Goal: Obtain resource: Obtain resource

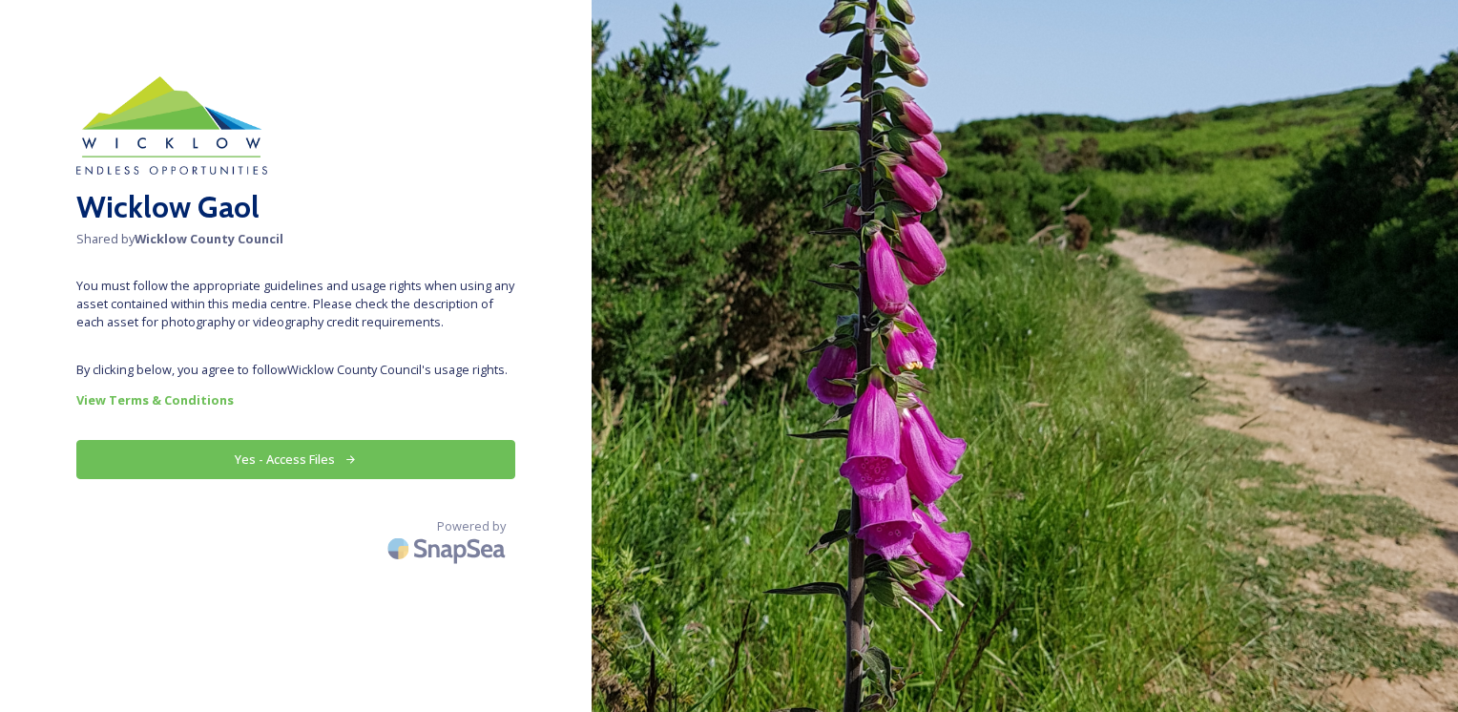
click at [280, 459] on button "Yes - Access Files" at bounding box center [295, 459] width 439 height 39
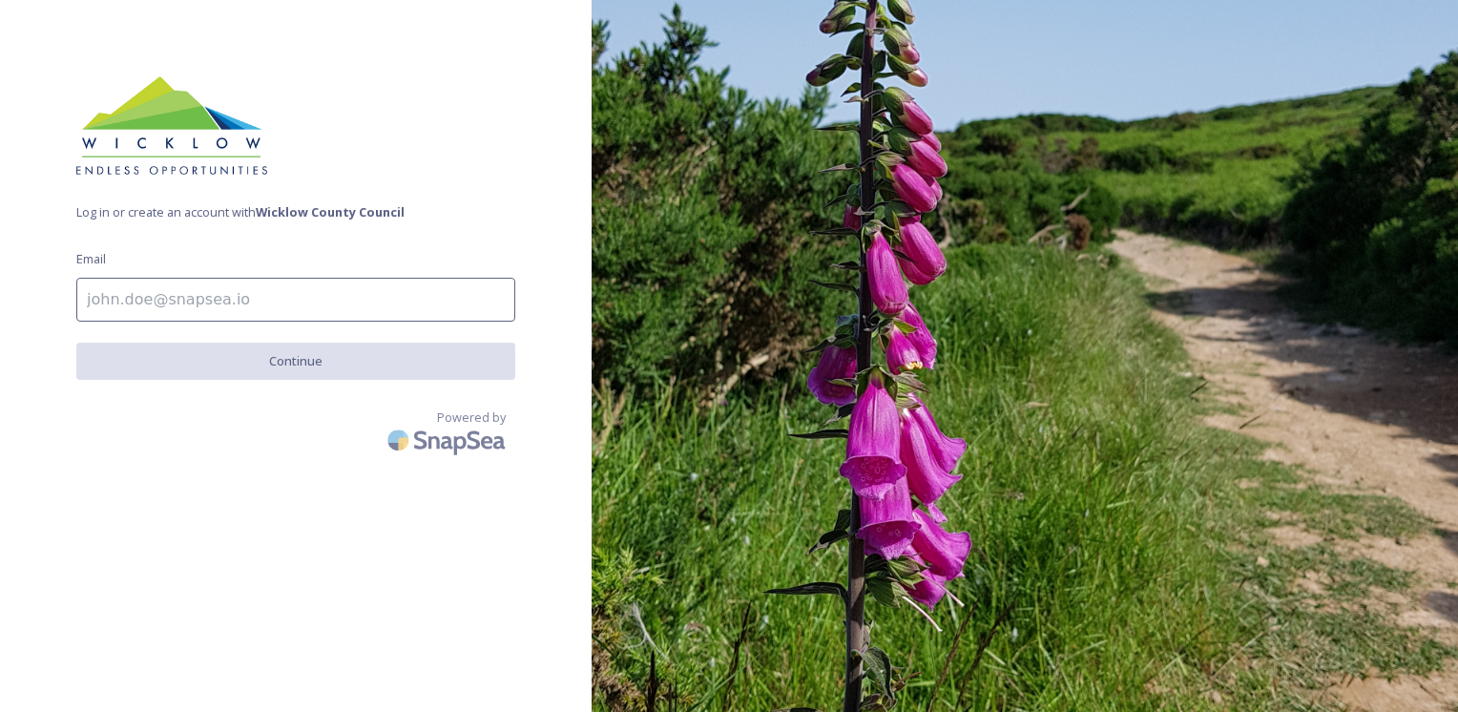
click at [164, 303] on input at bounding box center [295, 300] width 439 height 44
type input "[EMAIL_ADDRESS][DOMAIN_NAME]"
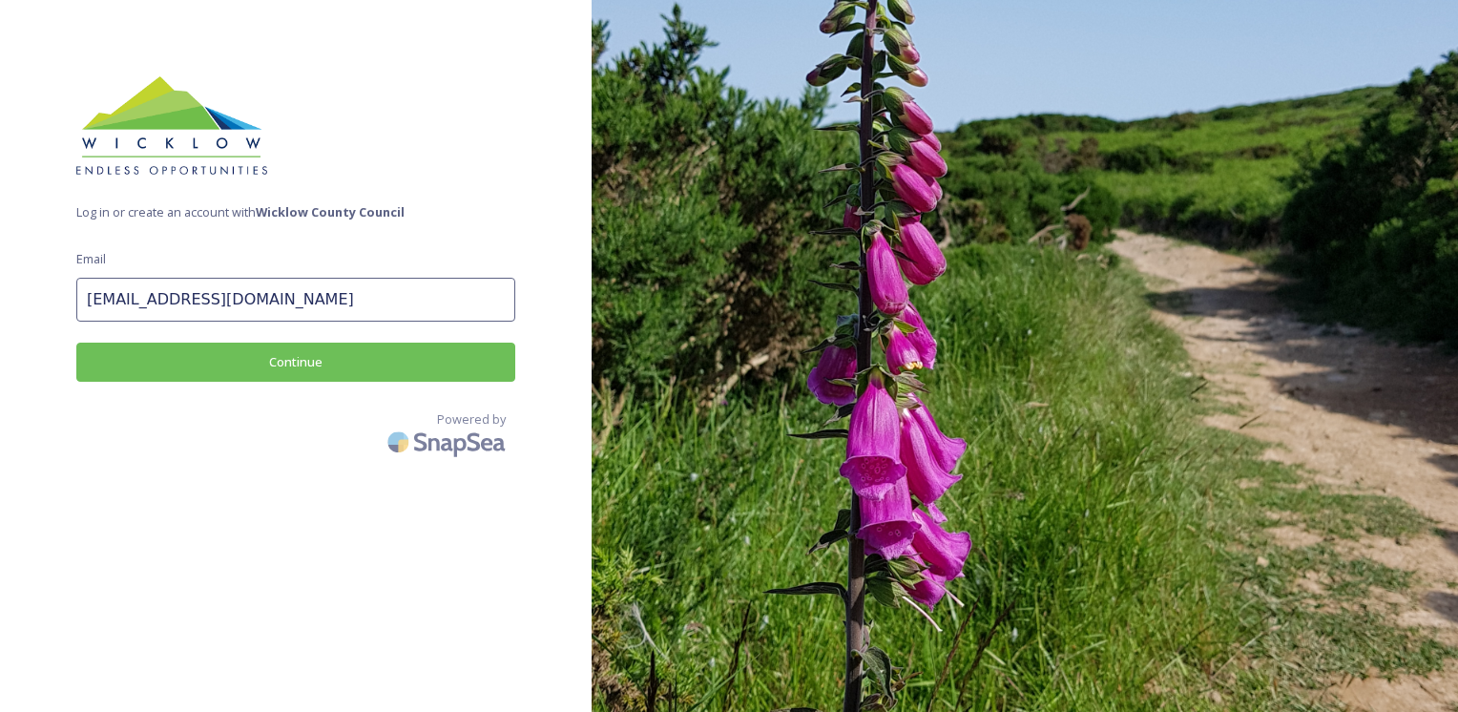
click at [274, 360] on button "Continue" at bounding box center [295, 362] width 439 height 39
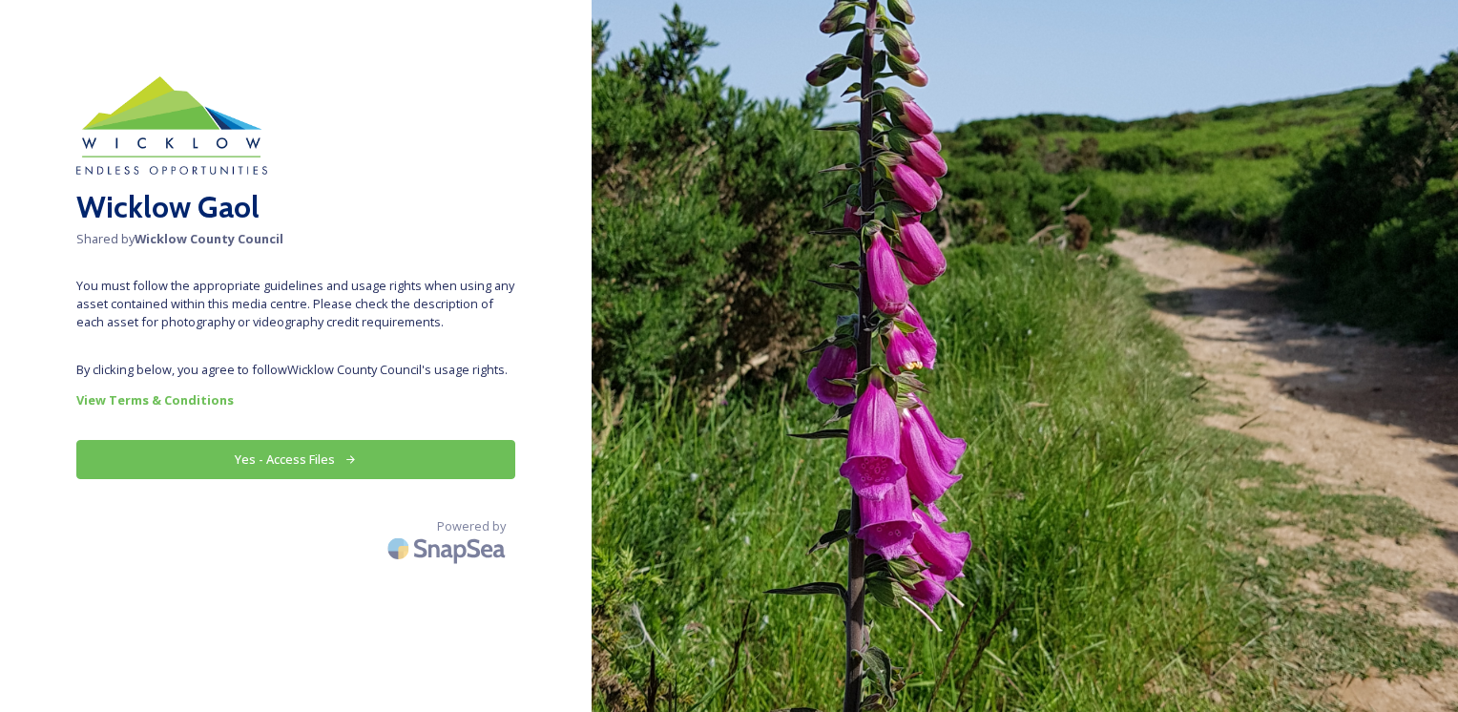
click at [264, 460] on button "Yes - Access Files" at bounding box center [295, 459] width 439 height 39
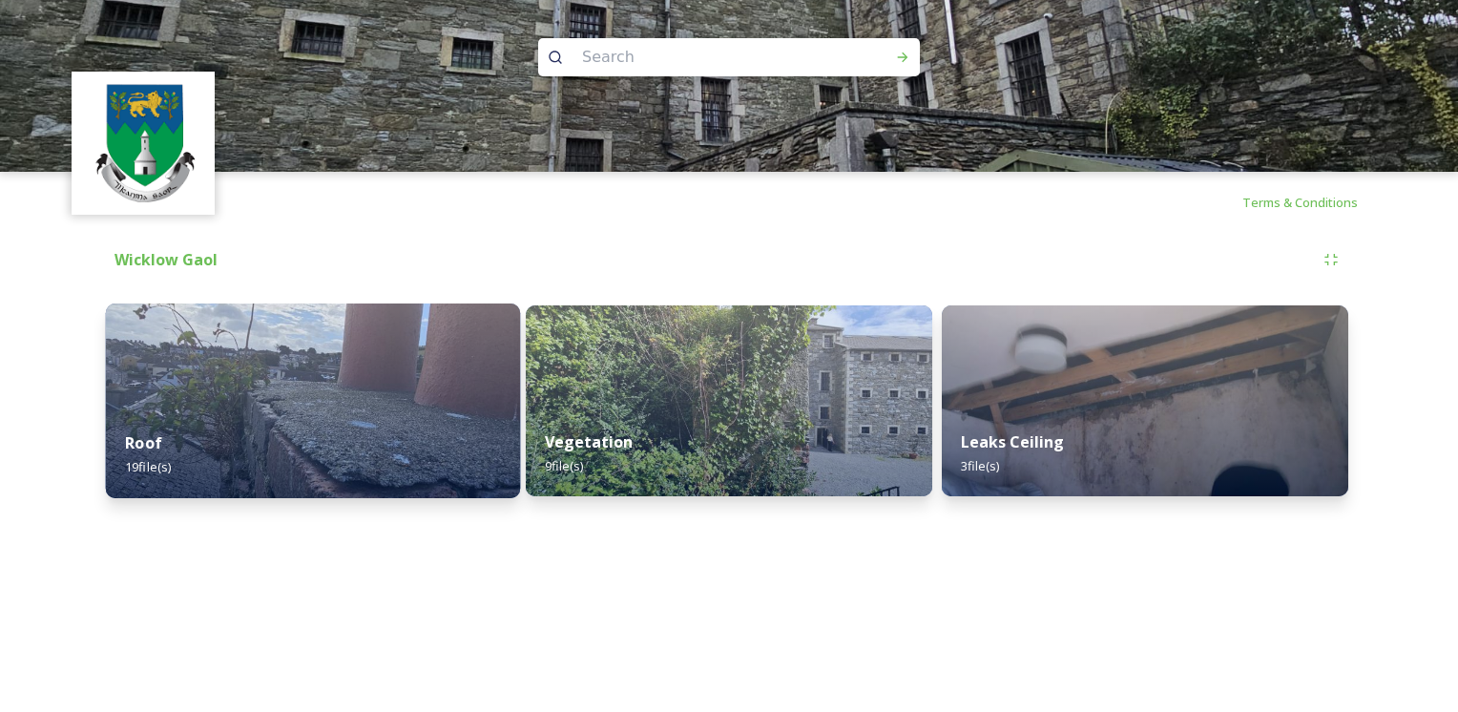
click at [158, 441] on strong "Roof" at bounding box center [143, 442] width 37 height 21
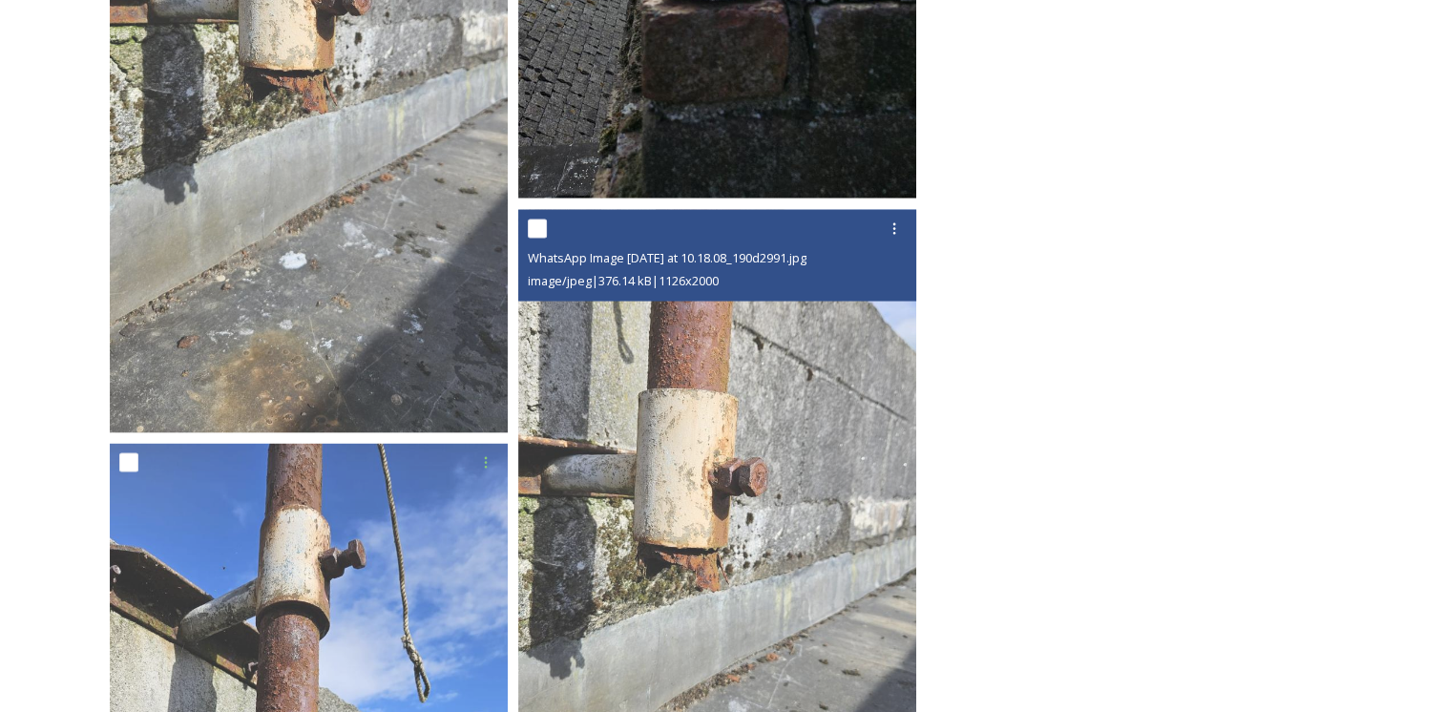
scroll to position [3551, 0]
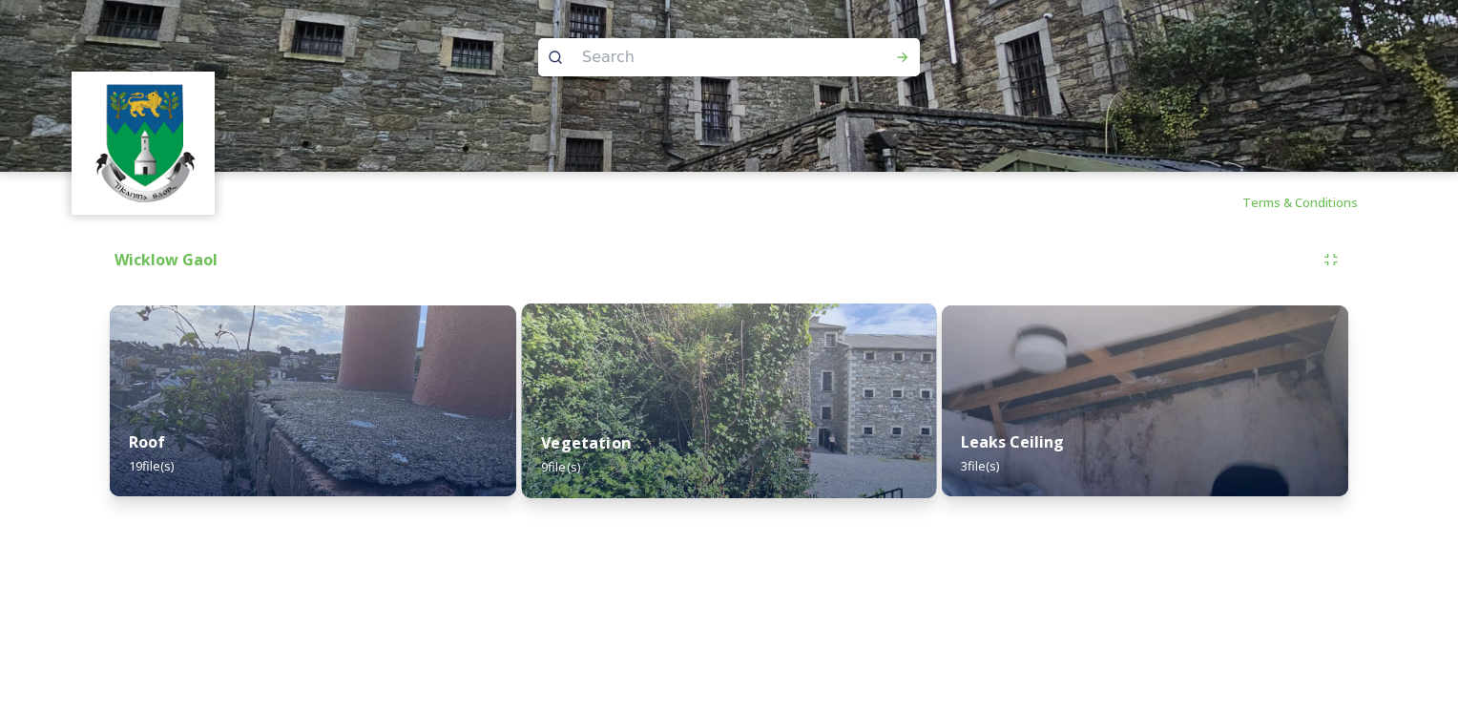
click at [591, 437] on strong "Vegetation" at bounding box center [586, 442] width 90 height 21
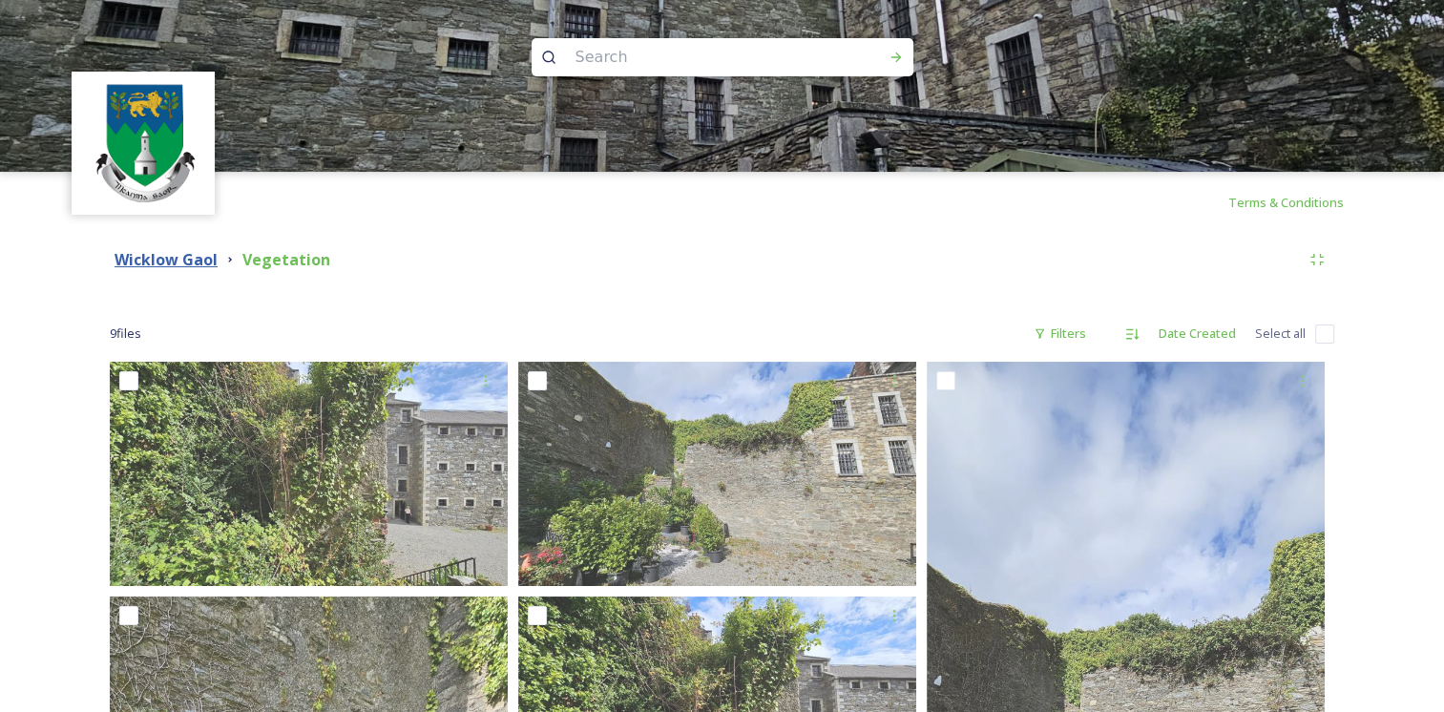
click at [153, 256] on strong "Wicklow Gaol" at bounding box center [166, 259] width 103 height 21
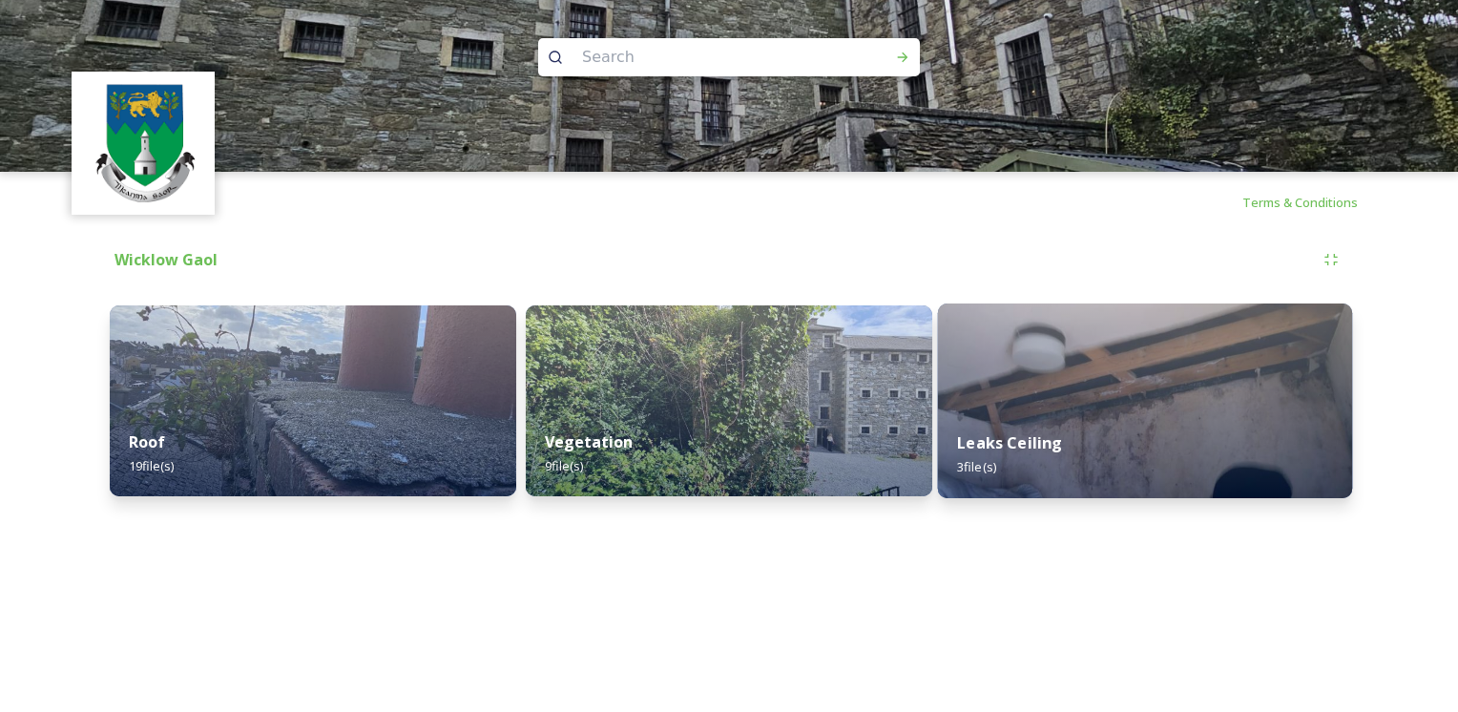
click at [1038, 439] on strong "Leaks Ceiling" at bounding box center [1009, 442] width 105 height 21
